Goal: Transaction & Acquisition: Purchase product/service

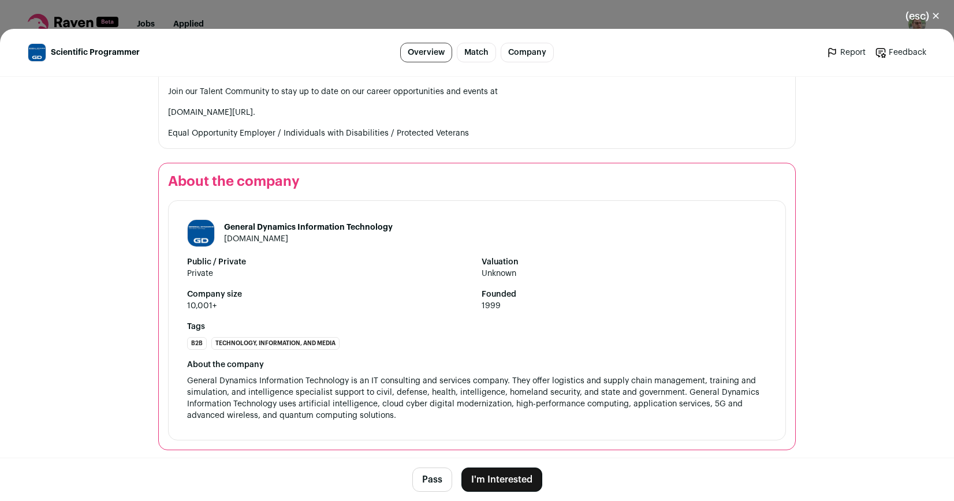
scroll to position [1957, 0]
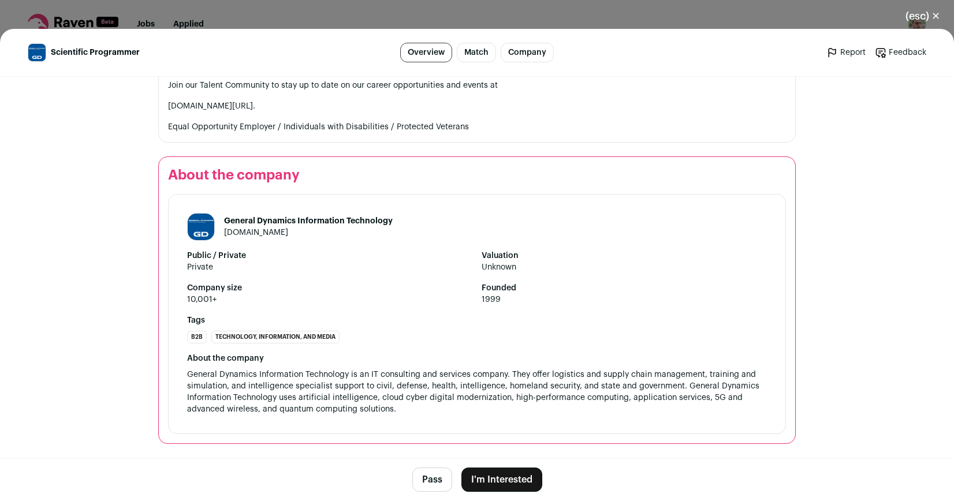
click at [522, 477] on button "I'm Interested" at bounding box center [501, 480] width 81 height 24
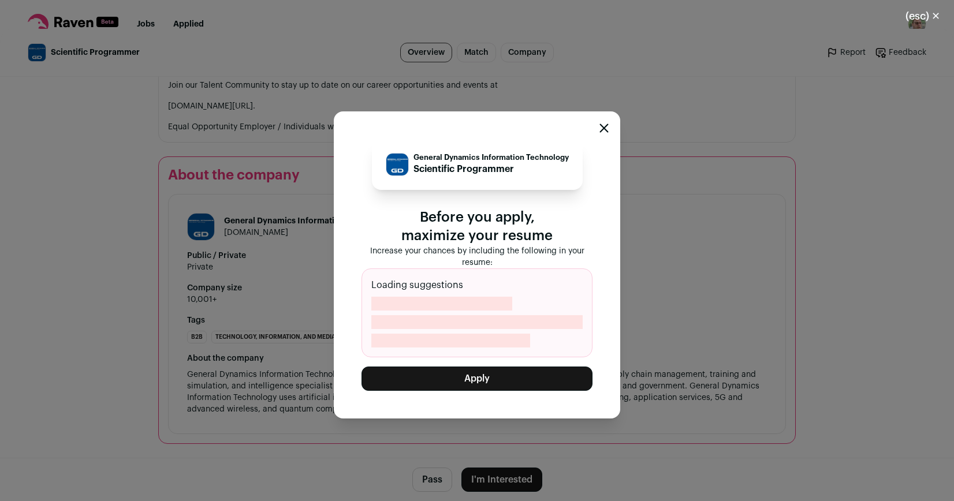
click at [495, 167] on p "Scientific Programmer" at bounding box center [490, 169] width 155 height 14
click at [608, 126] on div "General Dynamics Information Technology Scientific Programmer Before you apply,…" at bounding box center [477, 264] width 286 height 307
click at [604, 126] on icon "Close modal" at bounding box center [603, 128] width 9 height 9
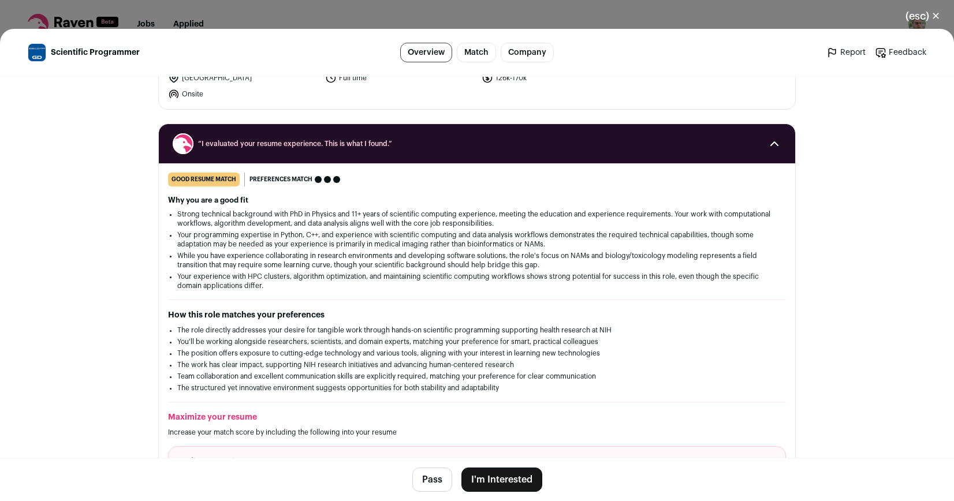
scroll to position [0, 0]
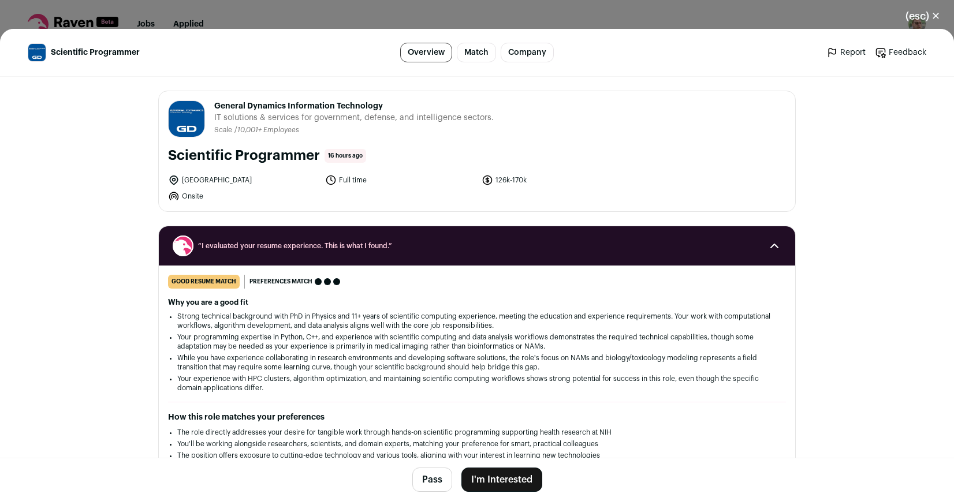
click at [301, 108] on span "General Dynamics Information Technology" at bounding box center [353, 106] width 279 height 12
click at [297, 135] on div "General Dynamics Information Technology IT solutions & services for government,…" at bounding box center [353, 118] width 279 height 37
click at [277, 159] on h1 "Scientific Programmer" at bounding box center [244, 156] width 152 height 18
click at [208, 193] on li "Onsite" at bounding box center [243, 196] width 150 height 12
drag, startPoint x: 315, startPoint y: 181, endPoint x: 320, endPoint y: 182, distance: 5.9
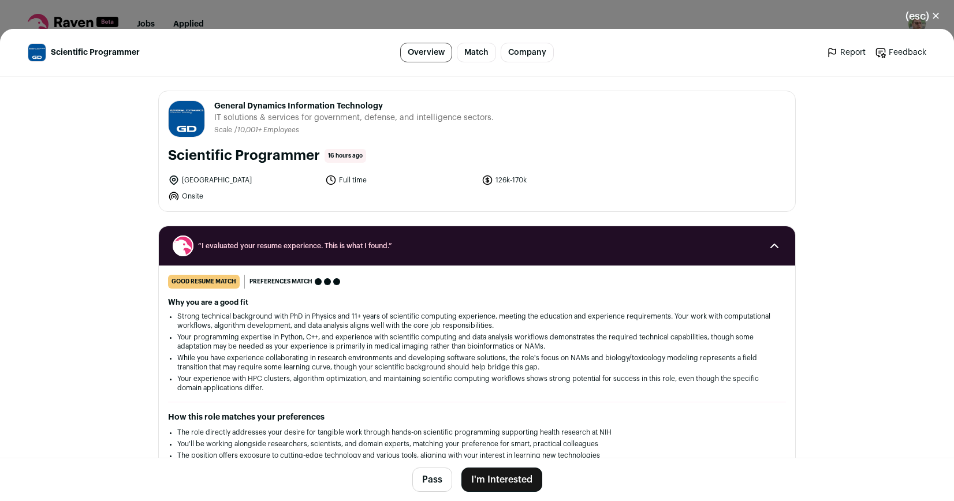
click at [315, 181] on ul "[GEOGRAPHIC_DATA] Full time 126k-170k Onsite" at bounding box center [400, 188] width 464 height 28
drag, startPoint x: 387, startPoint y: 184, endPoint x: 429, endPoint y: 174, distance: 43.1
click at [392, 182] on li "Full time" at bounding box center [400, 180] width 150 height 12
click at [502, 181] on li "126k-170k" at bounding box center [556, 180] width 150 height 12
